Goal: Find specific page/section: Find specific page/section

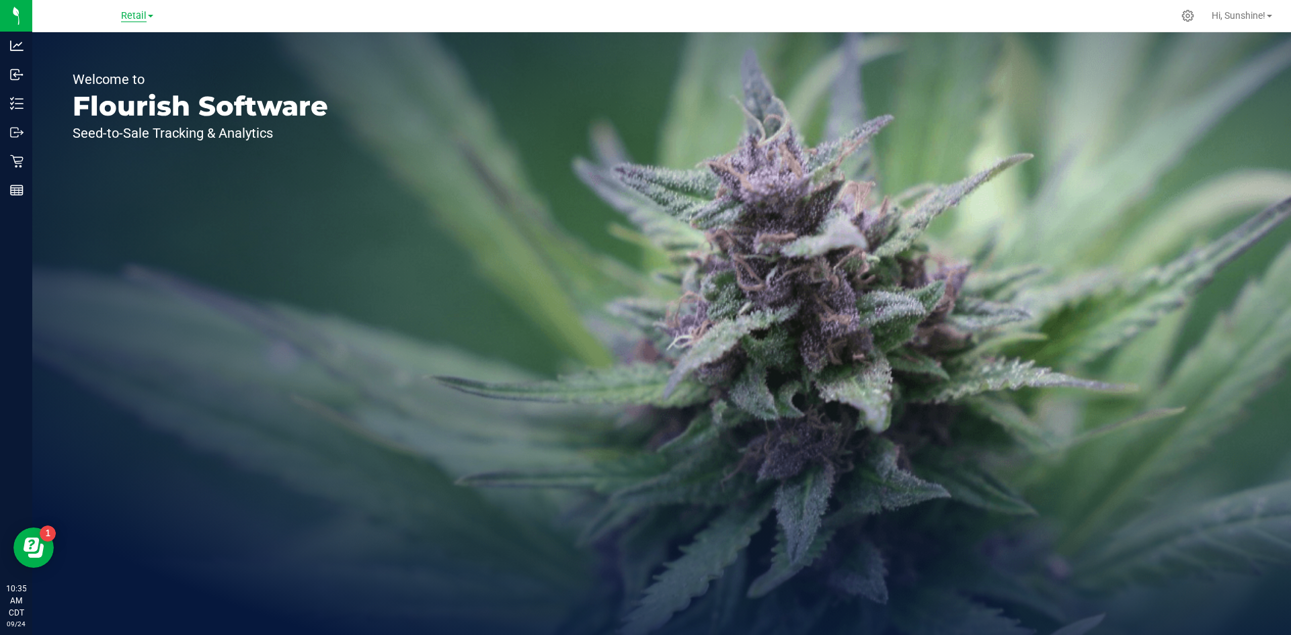
click at [133, 15] on span "Retail" at bounding box center [134, 16] width 26 height 12
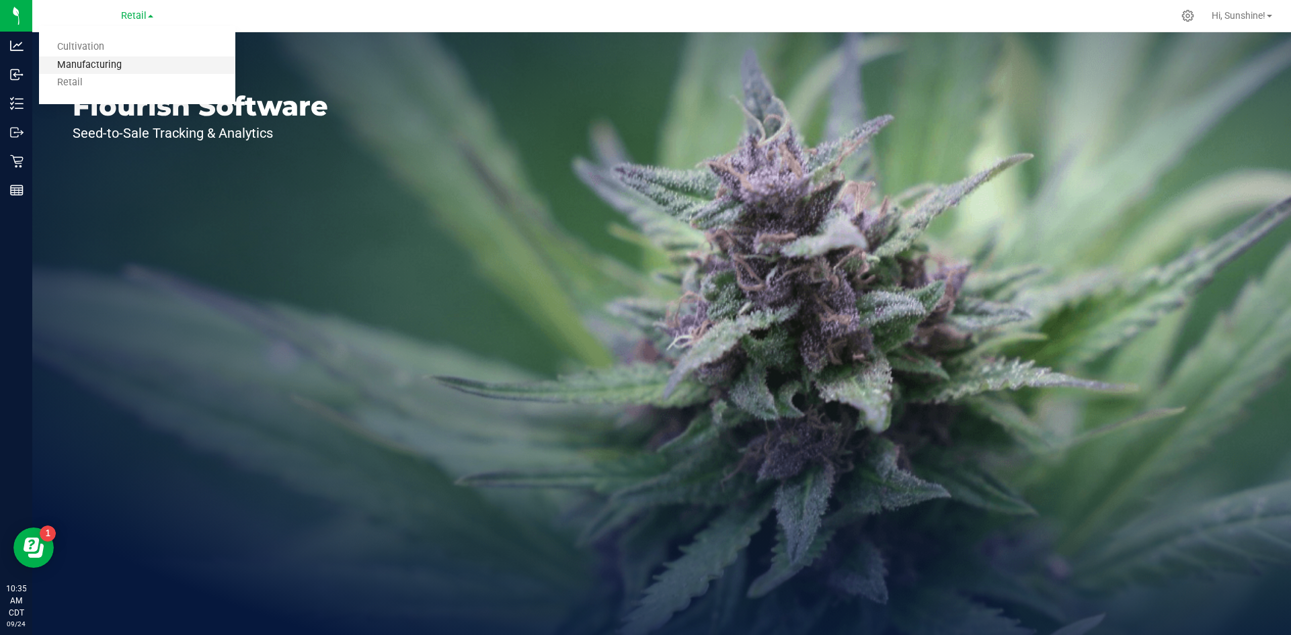
click at [121, 63] on link "Manufacturing" at bounding box center [137, 65] width 196 height 18
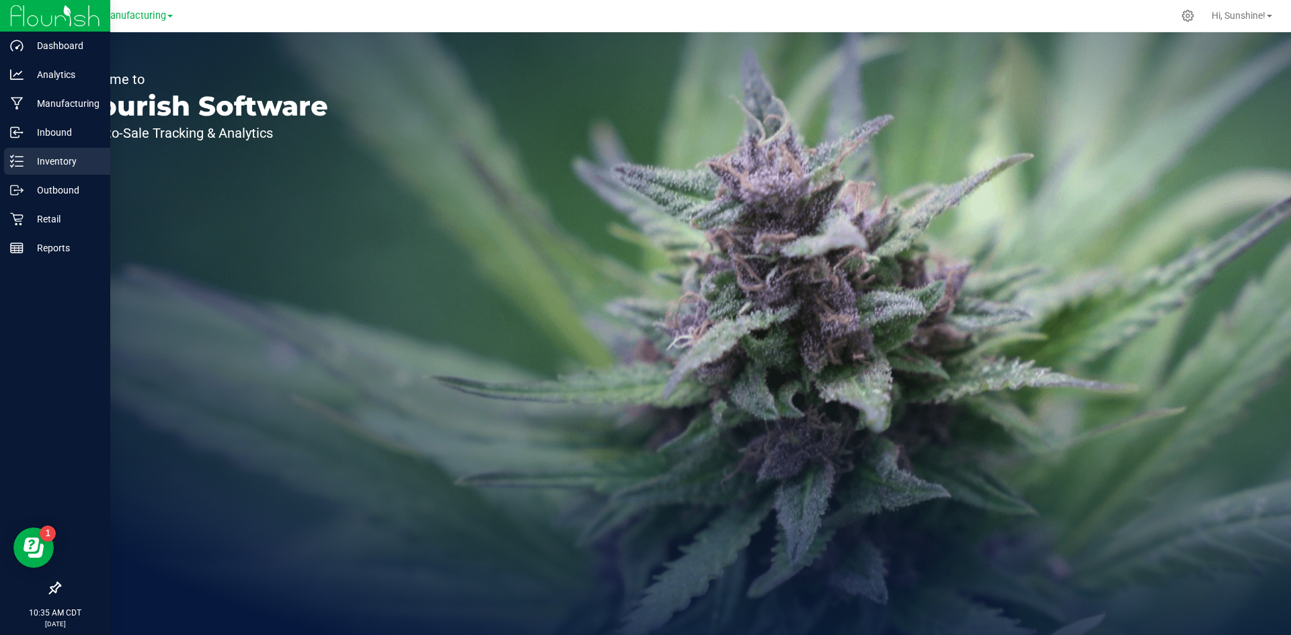
click at [38, 165] on p "Inventory" at bounding box center [64, 161] width 81 height 16
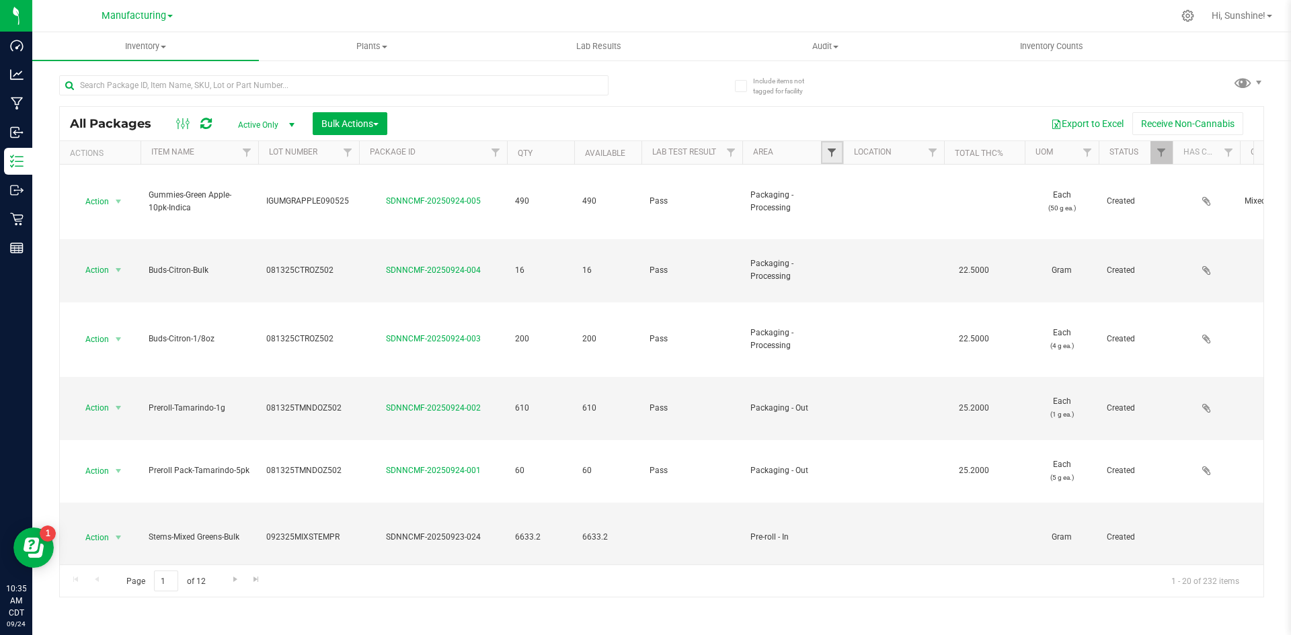
click at [834, 152] on span "Filter" at bounding box center [831, 152] width 11 height 11
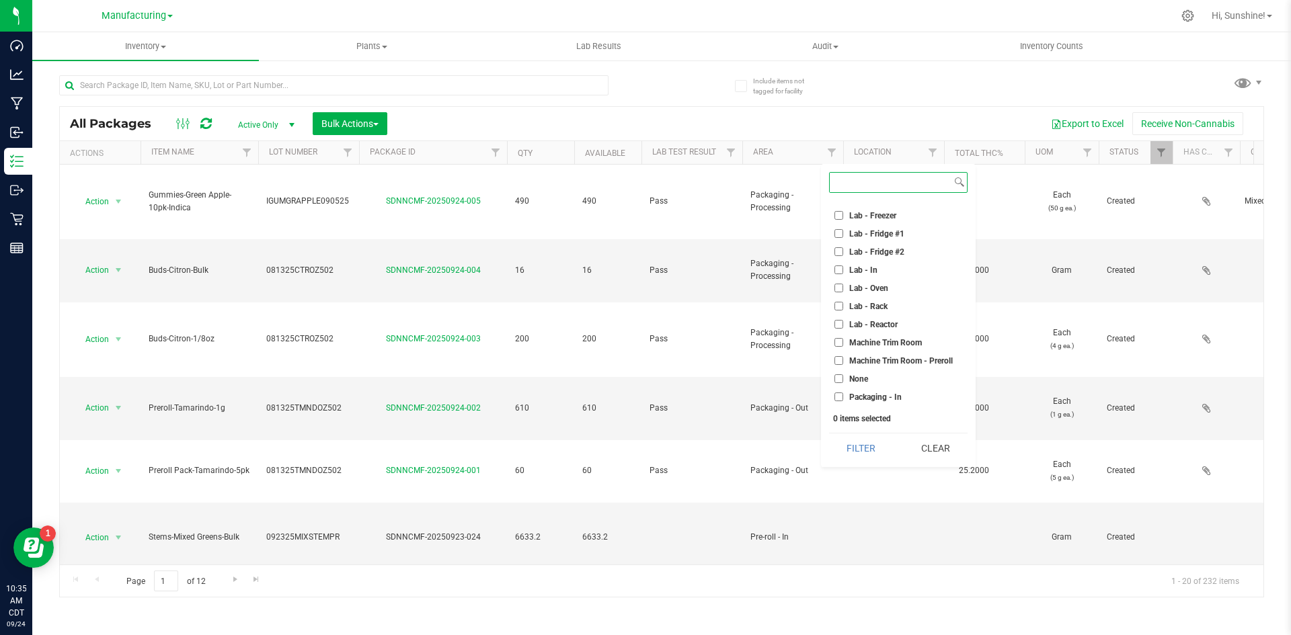
scroll to position [336, 0]
click at [836, 272] on input "Packaging - Out" at bounding box center [838, 273] width 9 height 9
checkbox input "true"
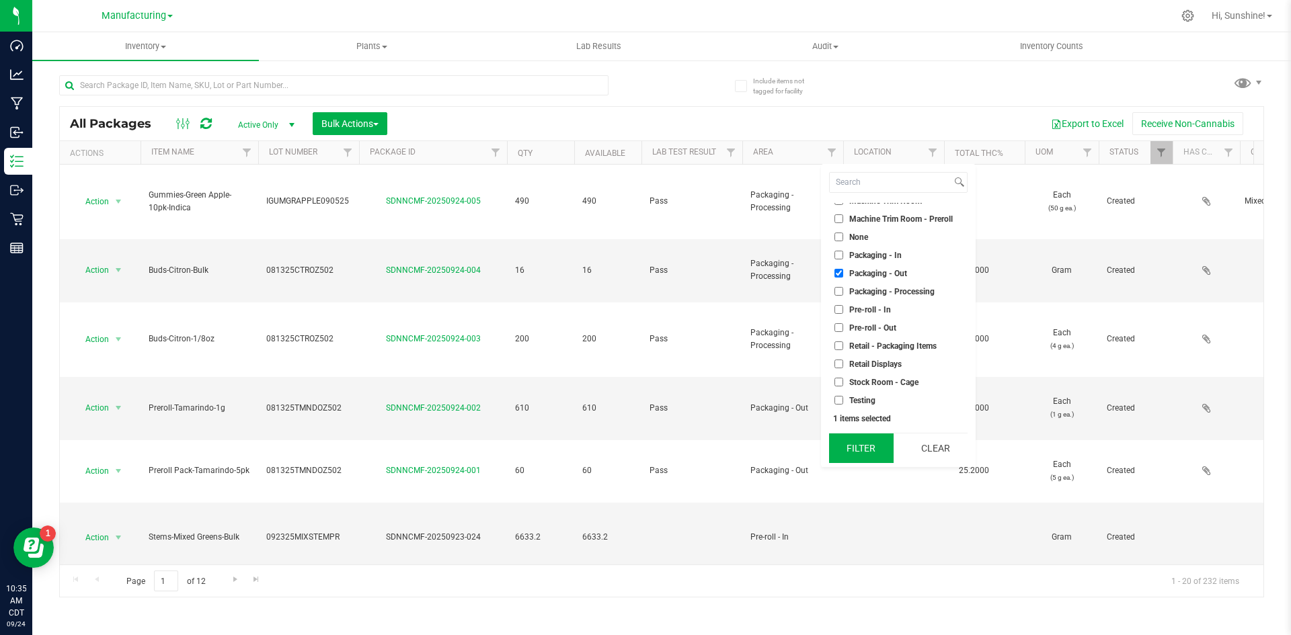
click at [859, 457] on button "Filter" at bounding box center [861, 449] width 65 height 30
